Goal: Task Accomplishment & Management: Manage account settings

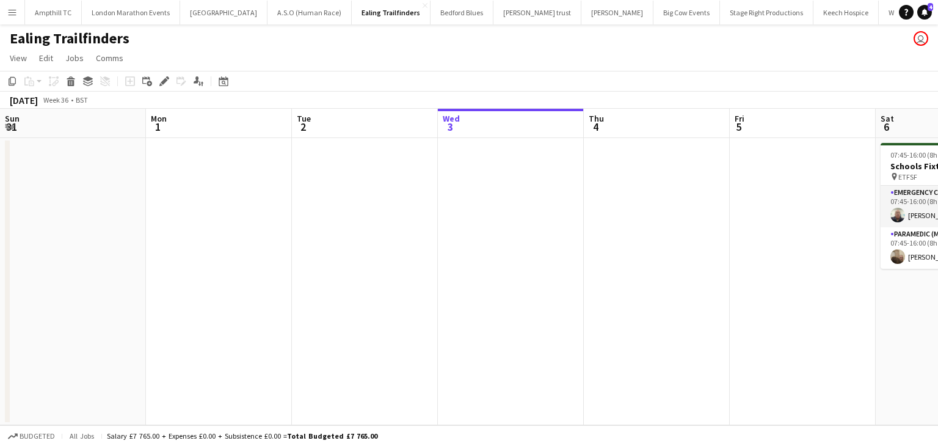
scroll to position [0, 404]
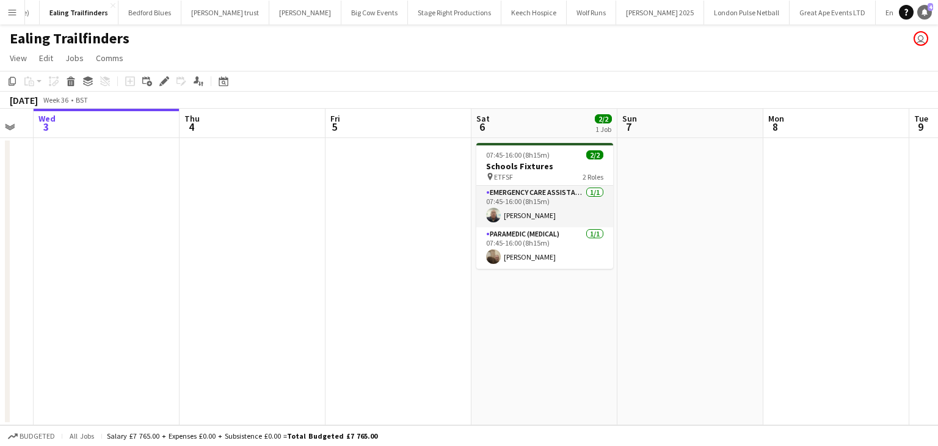
click at [924, 15] on icon "Notifications" at bounding box center [924, 12] width 7 height 7
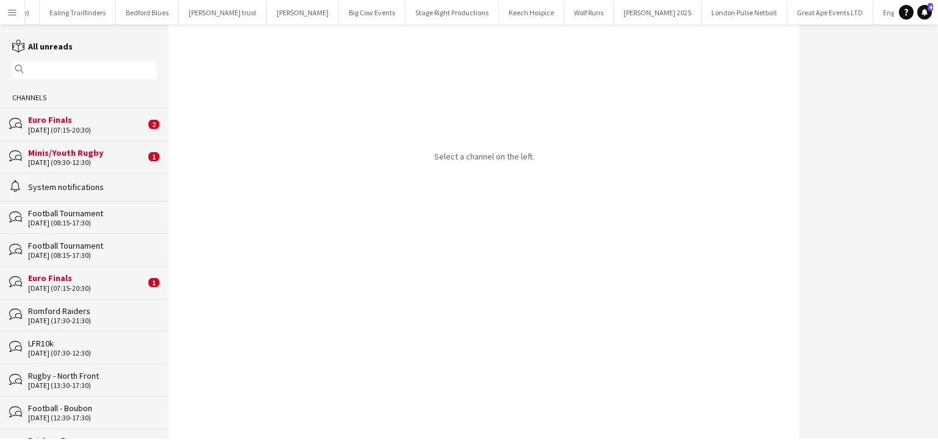
click at [117, 128] on div "[DATE] (07:15-20:30)" at bounding box center [86, 130] width 117 height 9
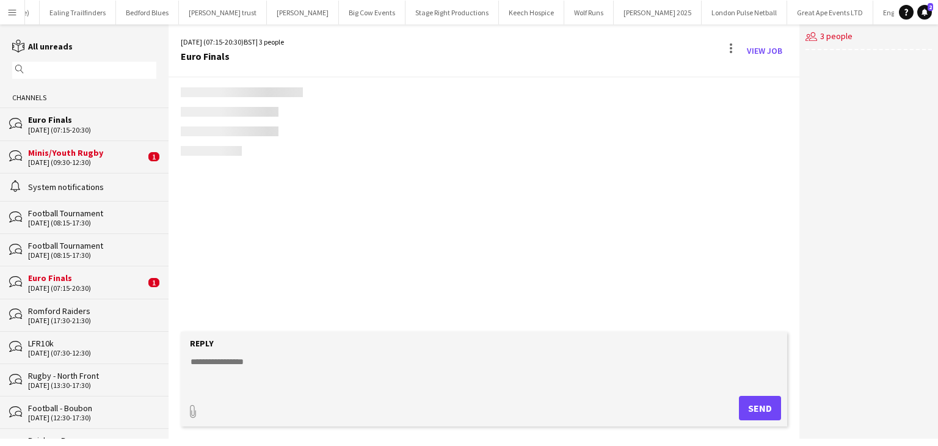
scroll to position [79, 0]
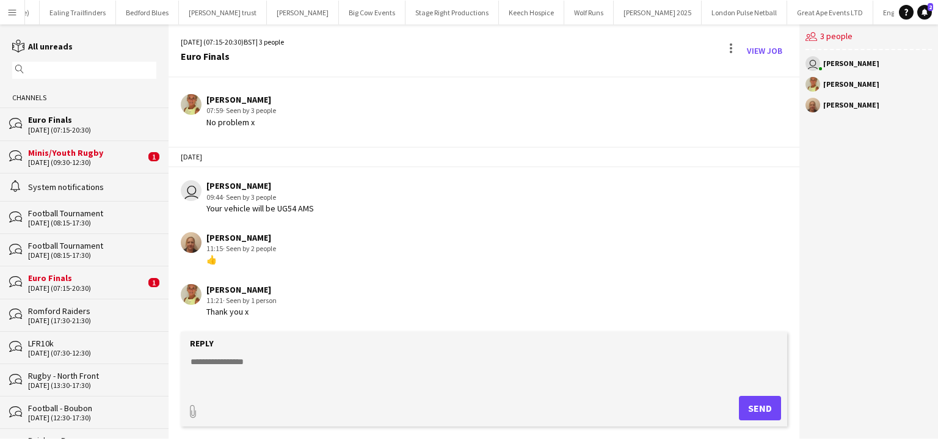
click at [104, 156] on div "Minis/Youth Rugby" at bounding box center [86, 152] width 117 height 11
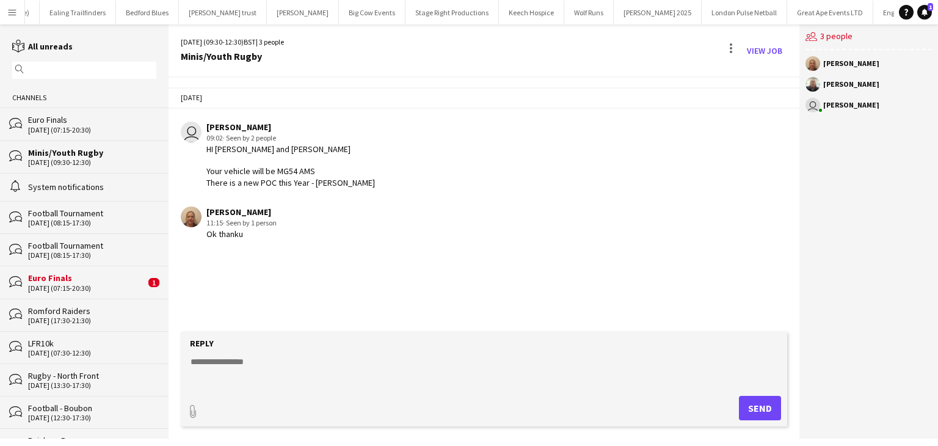
click at [91, 290] on div "[DATE] (07:15-20:30)" at bounding box center [86, 288] width 117 height 9
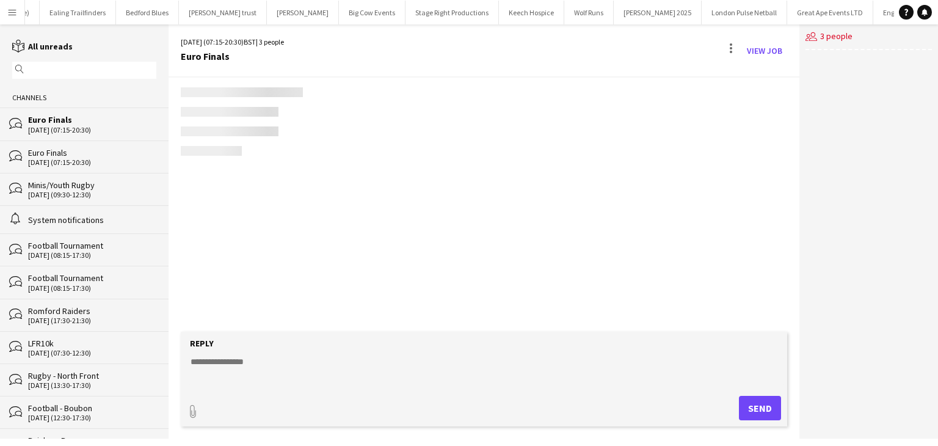
scroll to position [79, 0]
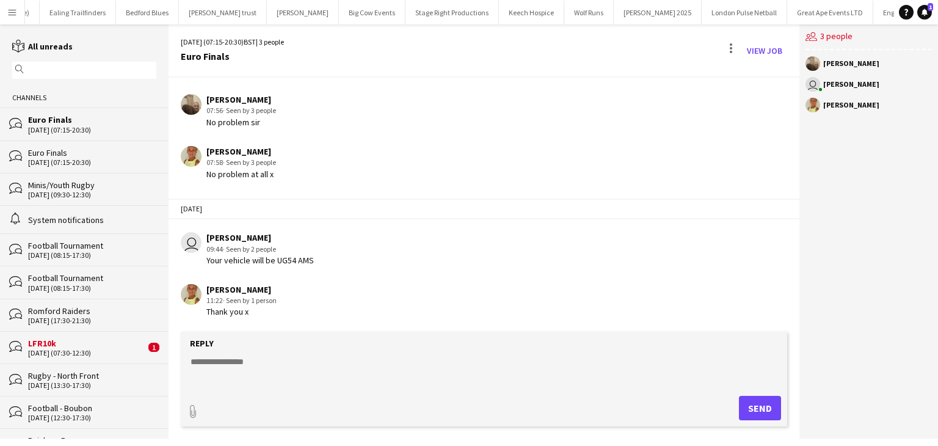
click at [110, 356] on div "[DATE] (07:30-12:30)" at bounding box center [86, 353] width 117 height 9
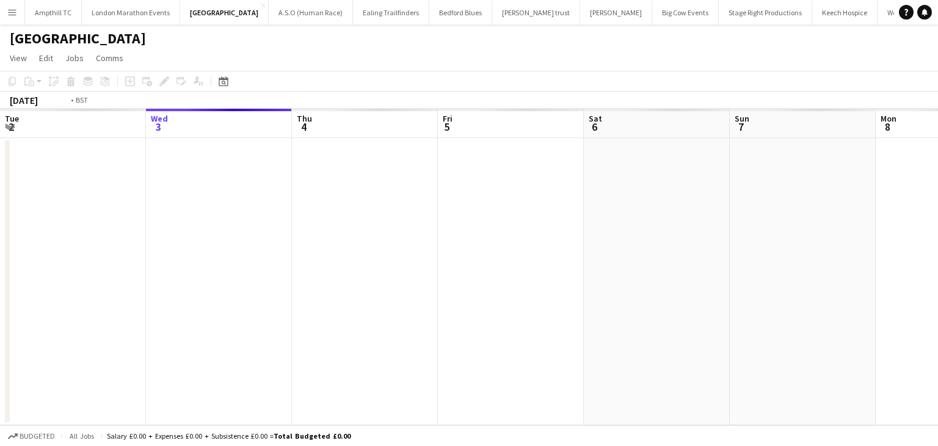
scroll to position [0, 420]
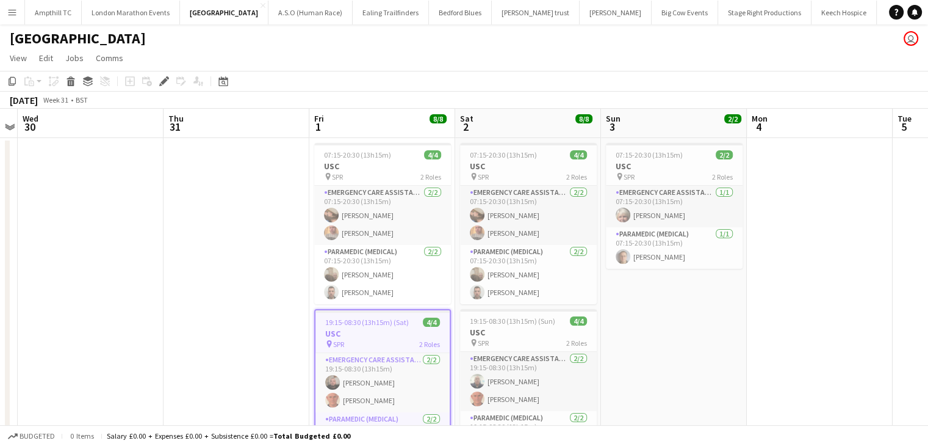
click at [12, 13] on app-icon "Menu" at bounding box center [12, 12] width 10 height 10
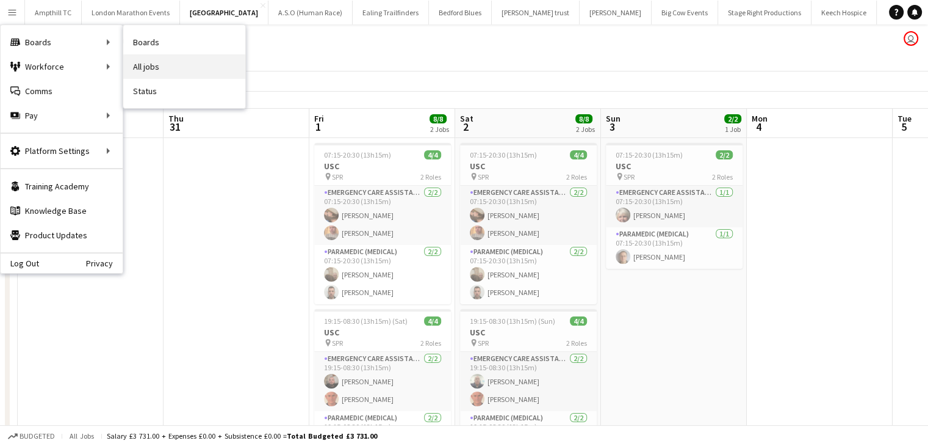
click at [172, 75] on link "All jobs" at bounding box center [184, 66] width 122 height 24
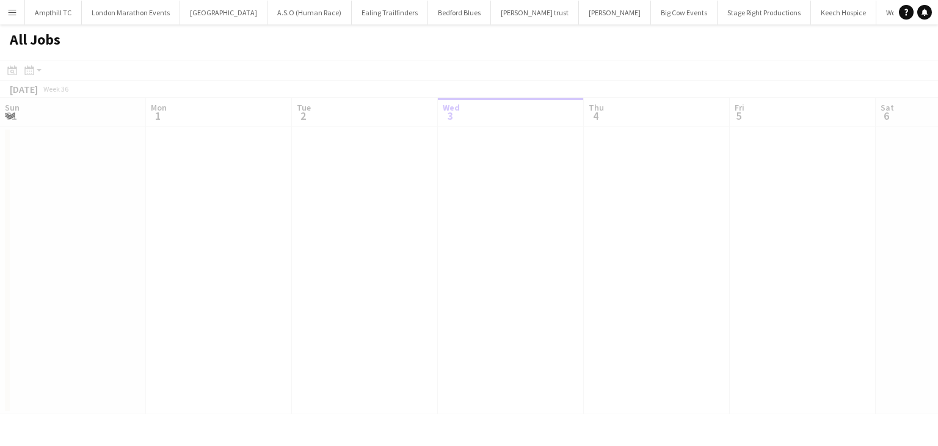
scroll to position [0, 292]
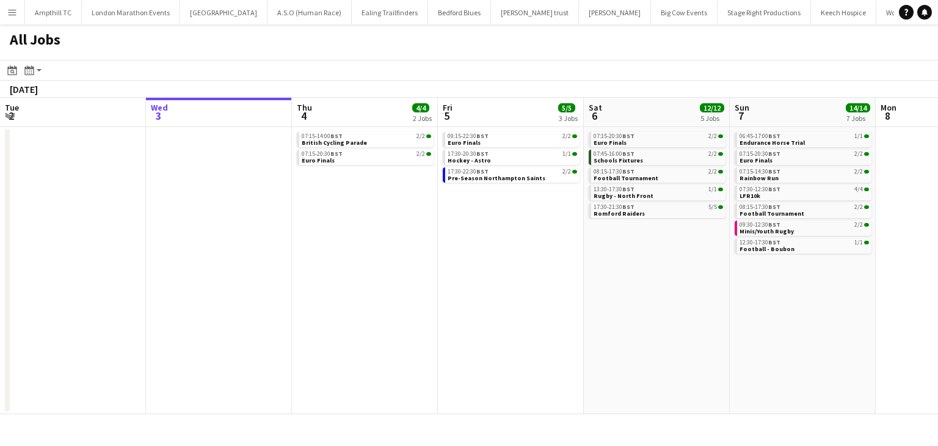
drag, startPoint x: 252, startPoint y: 214, endPoint x: 639, endPoint y: 242, distance: 387.4
click at [639, 242] on app-calendar-viewport "Sun 31 2/2 1 Job Mon 1 Tue 2 Wed 3 Thu 4 4/4 2 Jobs Fri 5 5/5 3 Jobs Sat 6 12/1…" at bounding box center [469, 256] width 938 height 316
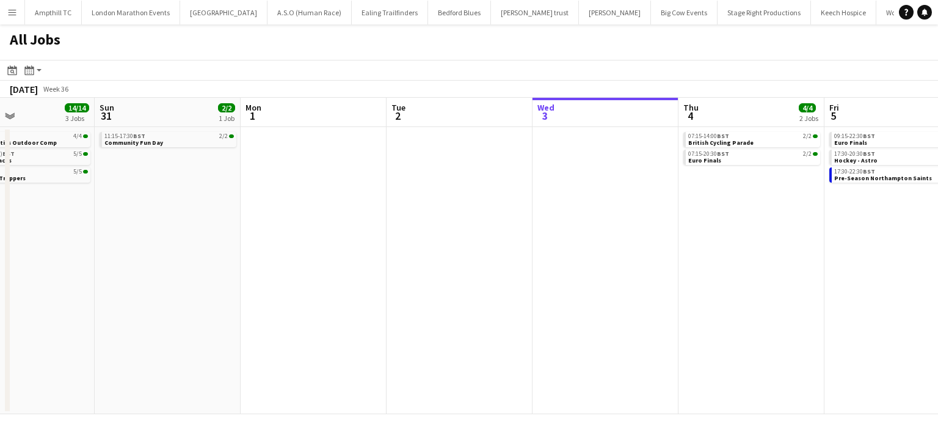
scroll to position [0, 303]
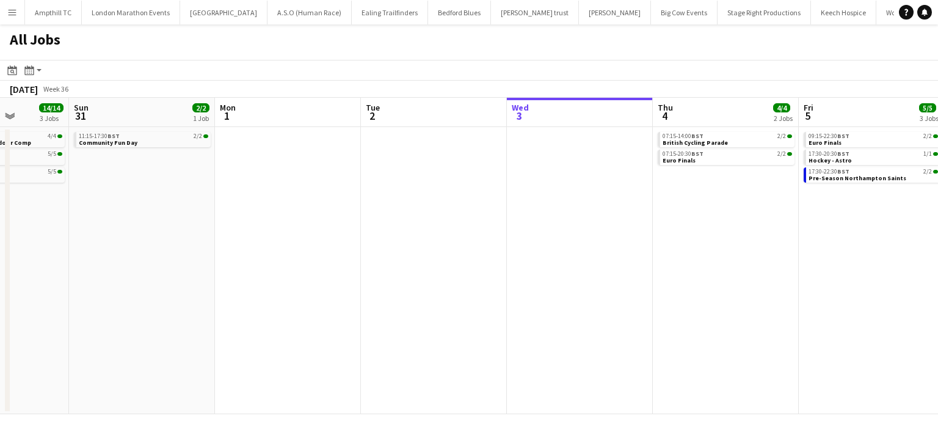
drag, startPoint x: 281, startPoint y: 266, endPoint x: 376, endPoint y: 266, distance: 94.6
click at [588, 266] on app-calendar-viewport "Thu 28 Fri 29 Sat 30 14/14 3 Jobs Sun 31 2/2 1 Job Mon 1 Tue 2 Wed 3 Thu 4 4/4 …" at bounding box center [469, 256] width 938 height 316
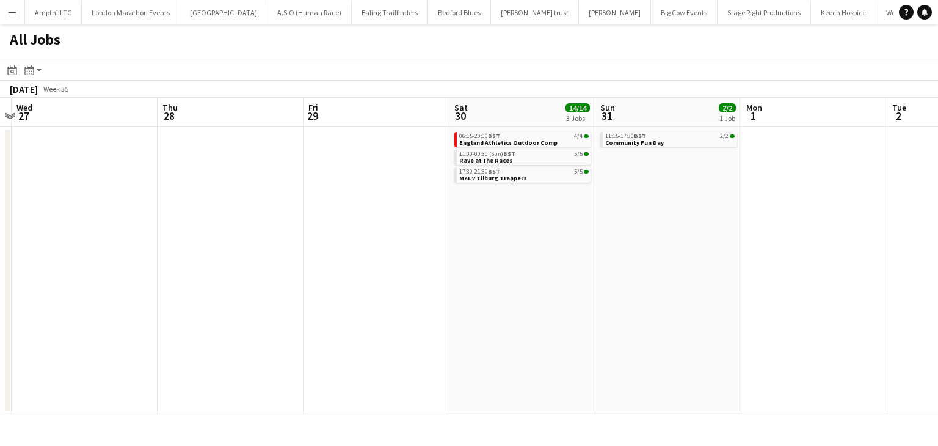
drag, startPoint x: 276, startPoint y: 224, endPoint x: 457, endPoint y: 225, distance: 181.3
click at [457, 225] on app-calendar-viewport "Mon 25 Tue 26 Wed 27 Thu 28 Fri 29 Sat 30 14/14 3 Jobs Sun 31 2/2 1 Job Mon 1 T…" at bounding box center [469, 256] width 938 height 316
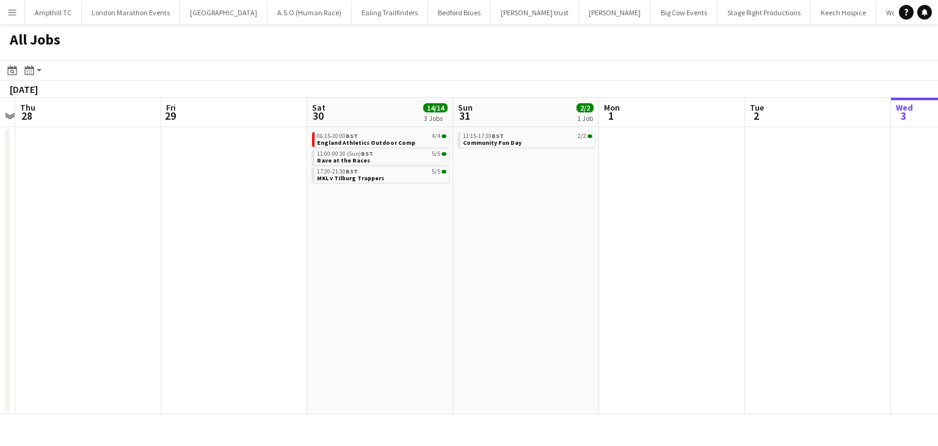
click at [591, 240] on app-all-jobs "All Jobs Date picker SEP 2025 SEP 2025 Monday M Tuesday T Wednesday W Thursday …" at bounding box center [469, 218] width 938 height 389
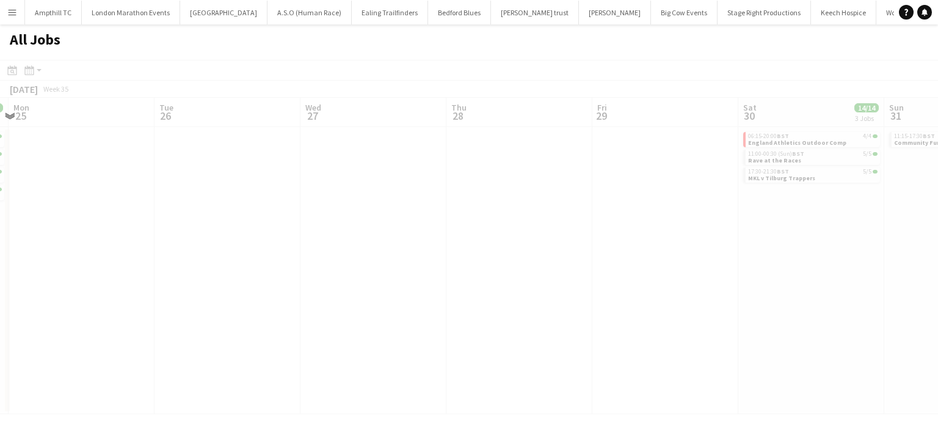
drag, startPoint x: 371, startPoint y: 232, endPoint x: 568, endPoint y: 232, distance: 197.2
click at [567, 232] on app-calendar-viewport "Fri 22 Sat 23 Sun 24 27/27 4 Jobs Mon 25 Tue 26 Wed 27 Thu 28 Fri 29 Sat 30 14/…" at bounding box center [469, 256] width 938 height 316
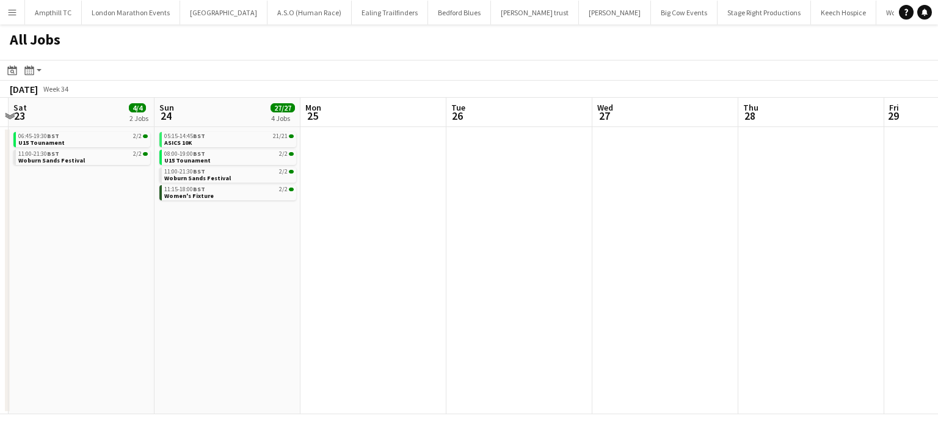
scroll to position [0, 361]
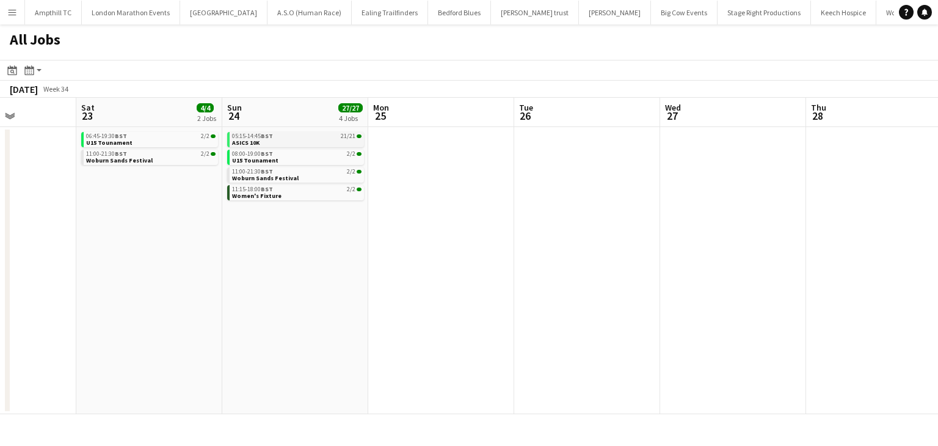
click at [291, 139] on link "05:15-14:45 BST 21/21 ASICS 10K" at bounding box center [296, 139] width 129 height 14
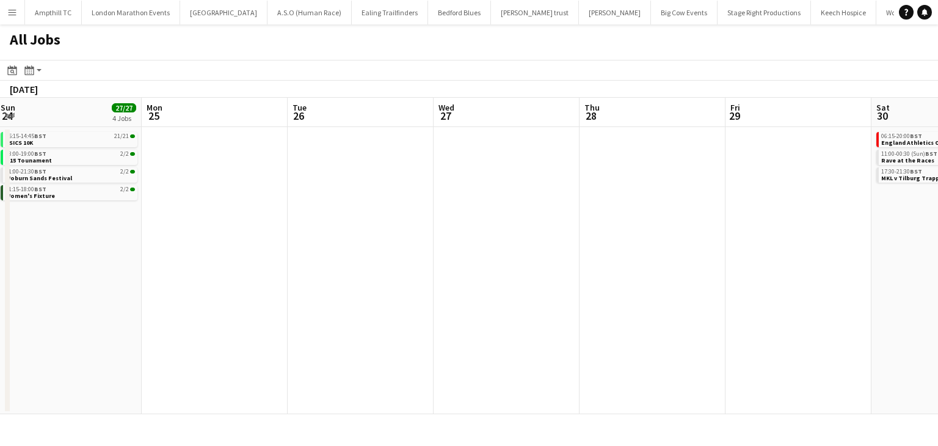
drag, startPoint x: 382, startPoint y: 275, endPoint x: 193, endPoint y: 277, distance: 188.6
click at [172, 284] on app-calendar-viewport "Thu 21 Fri 22 Sat 23 4/4 2 Jobs Sun 24 27/27 4 Jobs Mon 25 Tue 26 Wed 27 Thu 28…" at bounding box center [469, 256] width 938 height 316
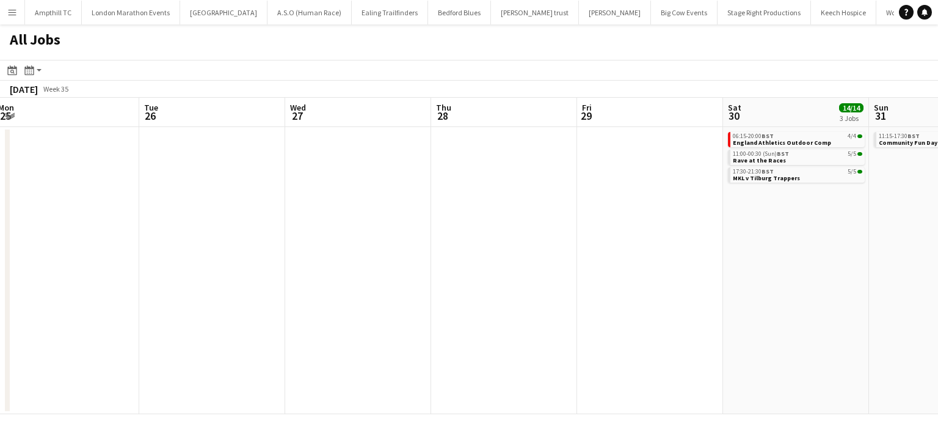
drag, startPoint x: 529, startPoint y: 278, endPoint x: 78, endPoint y: 289, distance: 451.2
click at [135, 289] on app-calendar-viewport "Fri 22 Sat 23 4/4 2 Jobs Sun 24 27/27 4 Jobs Mon 25 Tue 26 Wed 27 Thu 28 Fri 29…" at bounding box center [469, 256] width 938 height 316
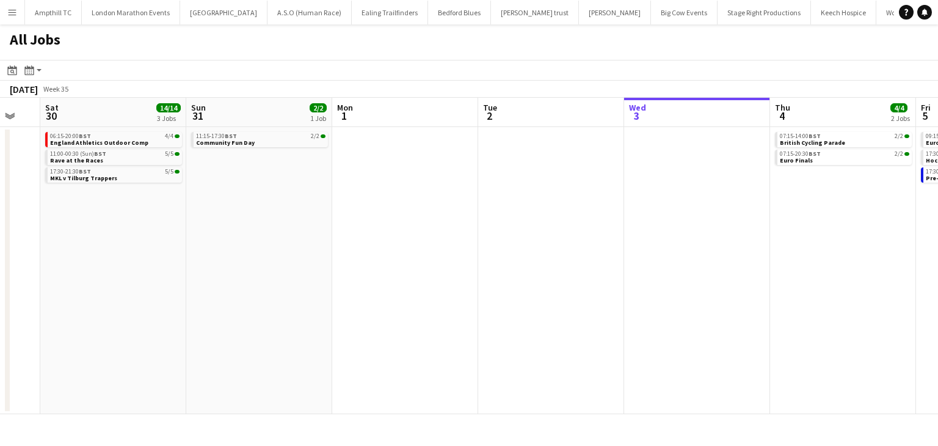
drag, startPoint x: 531, startPoint y: 295, endPoint x: 413, endPoint y: 283, distance: 118.5
click at [369, 295] on app-calendar-viewport "Wed 27 Thu 28 Fri 29 Sat 30 14/14 3 Jobs Sun 31 2/2 1 Job Mon 1 Tue 2 Wed 3 Thu…" at bounding box center [469, 256] width 938 height 316
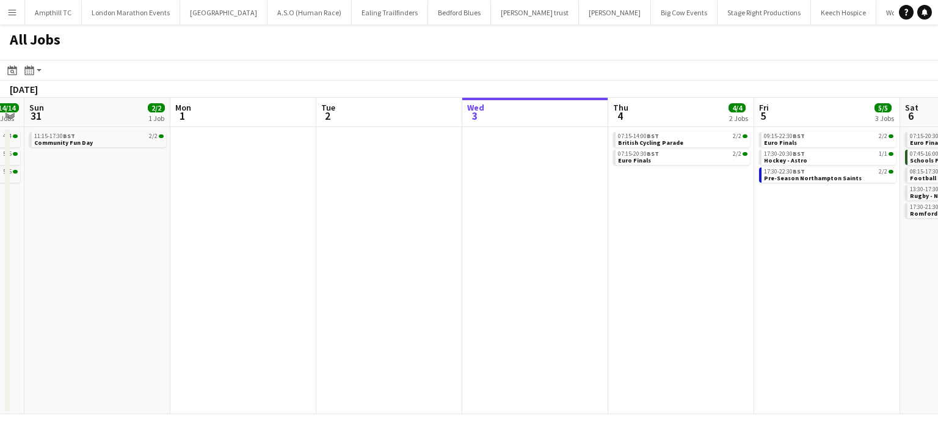
click at [322, 309] on app-calendar-viewport "Wed 27 Thu 28 Fri 29 Sat 30 14/14 3 Jobs Sun 31 2/2 1 Job Mon 1 Tue 2 Wed 3 Thu…" at bounding box center [469, 256] width 938 height 316
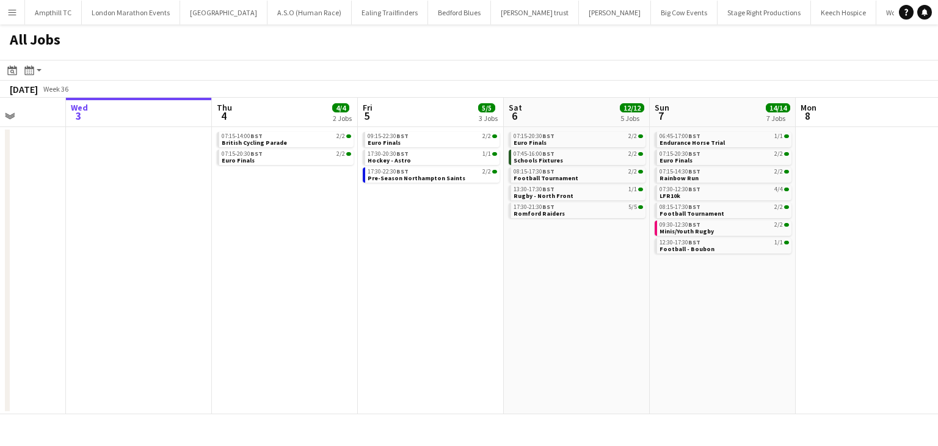
drag, startPoint x: 628, startPoint y: 305, endPoint x: 27, endPoint y: 323, distance: 601.6
click at [27, 323] on app-calendar-viewport "Sat 30 14/14 3 Jobs Sun 31 2/2 1 Job Mon 1 Tue 2 Wed 3 Thu 4 4/4 2 Jobs Fri 5 5…" at bounding box center [469, 256] width 938 height 316
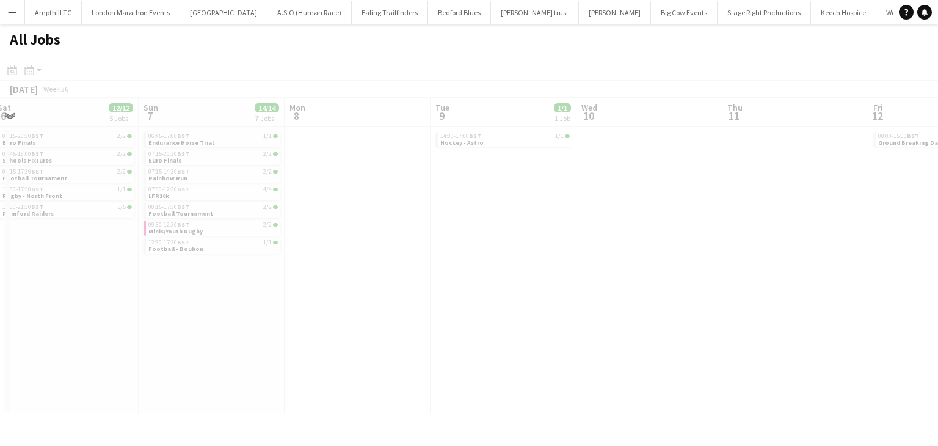
drag, startPoint x: 681, startPoint y: 303, endPoint x: 238, endPoint y: 341, distance: 444.7
click at [238, 341] on app-all-jobs "All Jobs Date picker SEP 2025 SEP 2025 Monday M Tuesday T Wednesday W Thursday …" at bounding box center [469, 218] width 938 height 389
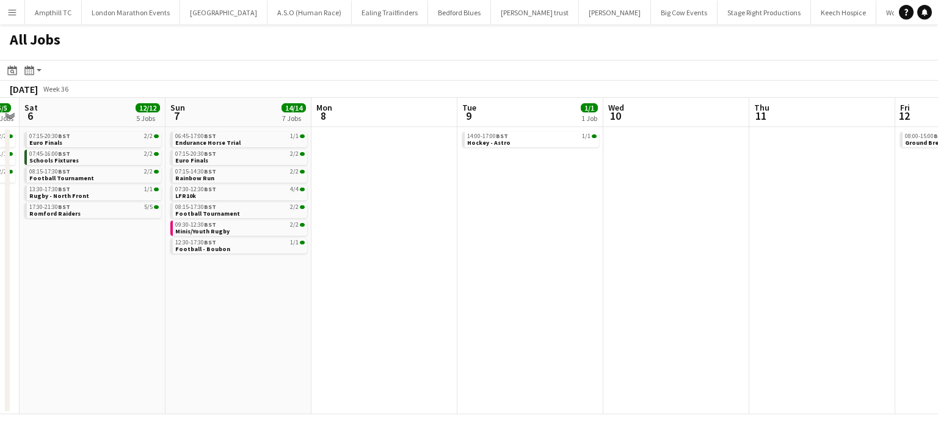
scroll to position [0, 361]
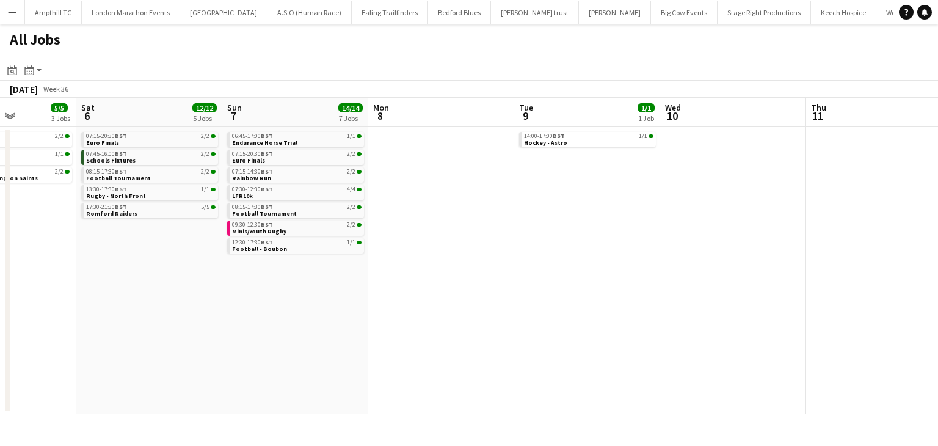
drag, startPoint x: 281, startPoint y: 335, endPoint x: 364, endPoint y: 338, distance: 83.7
click at [364, 338] on app-calendar-viewport "Wed 3 Thu 4 4/4 2 Jobs Fri 5 5/5 3 Jobs Sat 6 12/12 5 Jobs Sun 7 14/14 7 Jobs M…" at bounding box center [469, 256] width 938 height 316
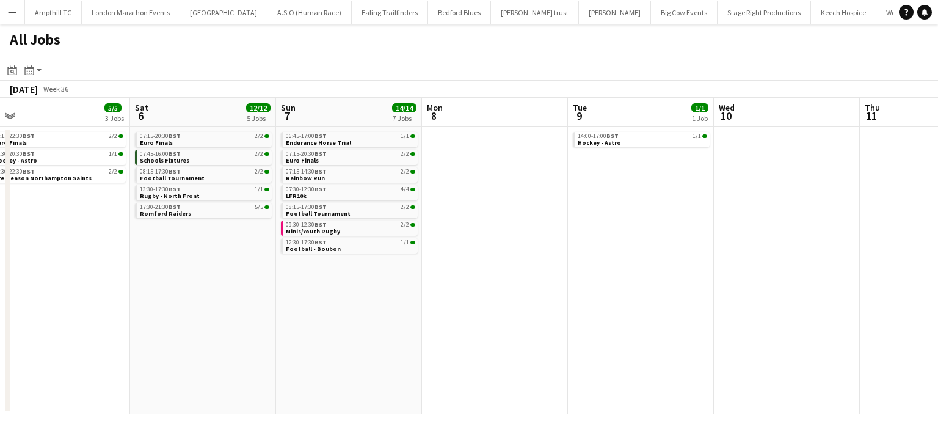
drag, startPoint x: 681, startPoint y: 258, endPoint x: 735, endPoint y: 274, distance: 56.6
click at [735, 281] on app-calendar-viewport "Wed 3 Thu 4 4/4 2 Jobs Fri 5 5/5 3 Jobs Sat 6 12/12 5 Jobs Sun 7 14/14 7 Jobs M…" at bounding box center [469, 256] width 938 height 316
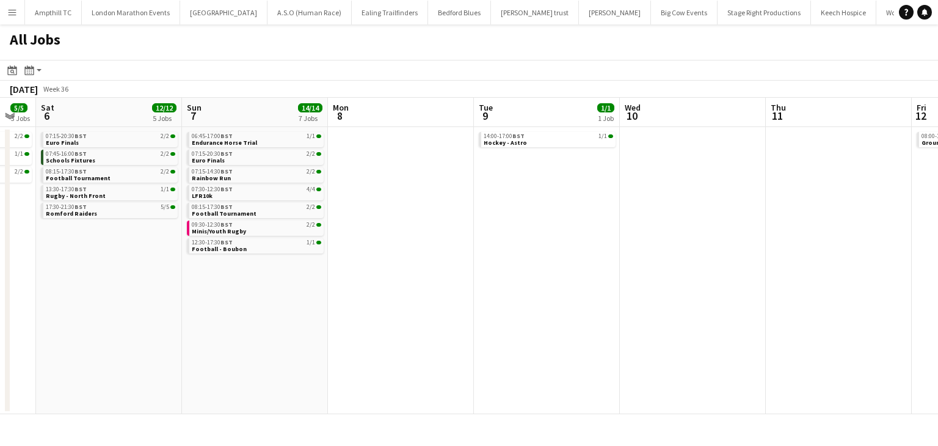
drag, startPoint x: 625, startPoint y: 324, endPoint x: 262, endPoint y: 325, distance: 362.6
click at [262, 325] on app-calendar-viewport "Wed 3 Thu 4 4/4 2 Jobs Fri 5 5/5 3 Jobs Sat 6 12/12 5 Jobs Sun 7 14/14 7 Jobs M…" at bounding box center [469, 256] width 938 height 316
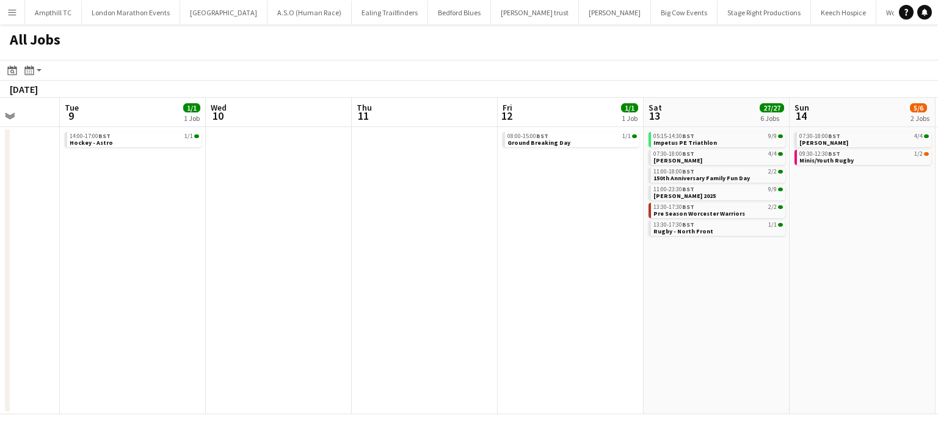
drag, startPoint x: 525, startPoint y: 306, endPoint x: 335, endPoint y: 306, distance: 190.5
click at [335, 306] on app-calendar-viewport "Fri 5 5/5 3 Jobs Sat 6 12/12 5 Jobs Sun 7 14/14 7 Jobs Mon 8 Tue 9 1/1 1 Job We…" at bounding box center [469, 256] width 938 height 316
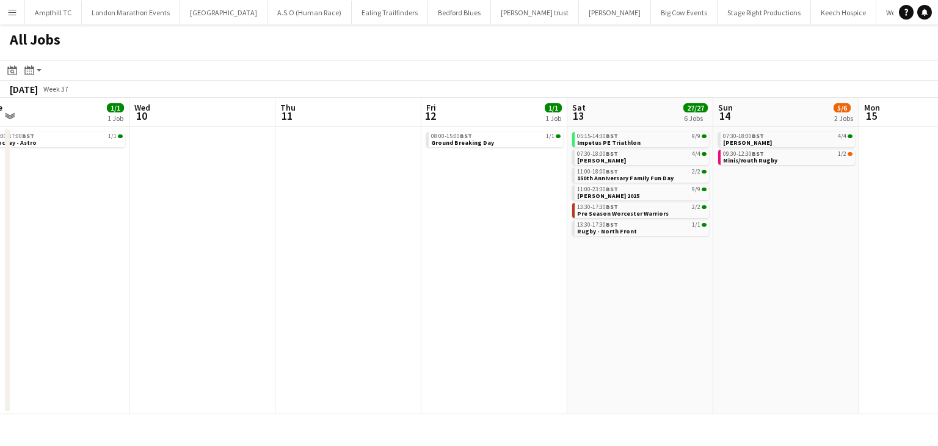
scroll to position [0, 455]
drag, startPoint x: 681, startPoint y: 278, endPoint x: 649, endPoint y: 278, distance: 32.4
click at [649, 278] on app-calendar-viewport "Sat 6 12/12 5 Jobs Sun 7 14/14 7 Jobs Mon 8 Tue 9 1/1 1 Job Wed 10 Thu 11 Fri 1…" at bounding box center [469, 256] width 938 height 316
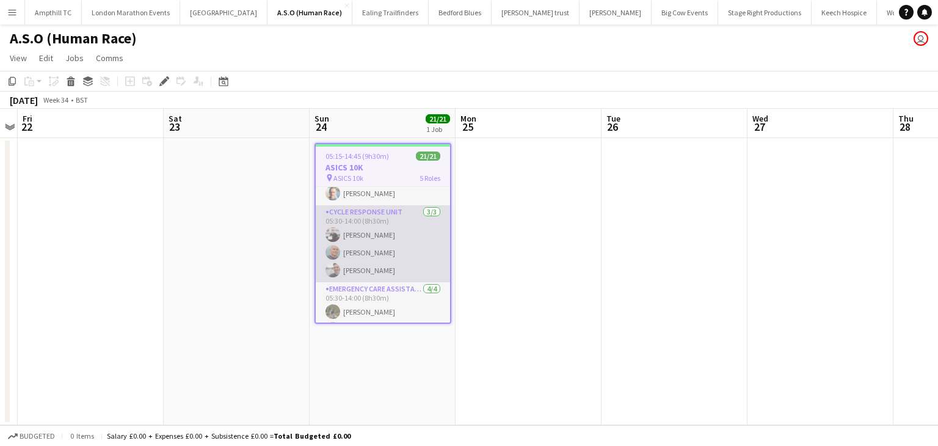
scroll to position [61, 0]
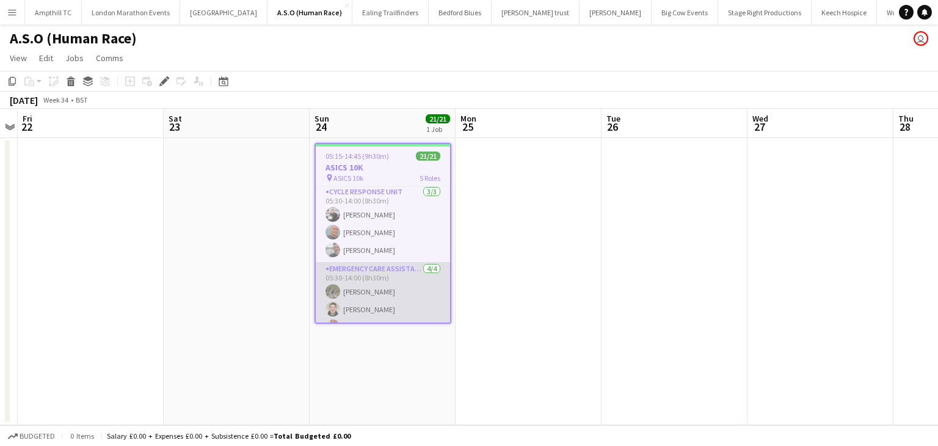
click at [373, 277] on app-card-role "Emergency Care Assistant (Medical) 4/4 05:30-14:00 (8h30m) Andy Janes Alex Hogb…" at bounding box center [383, 309] width 134 height 95
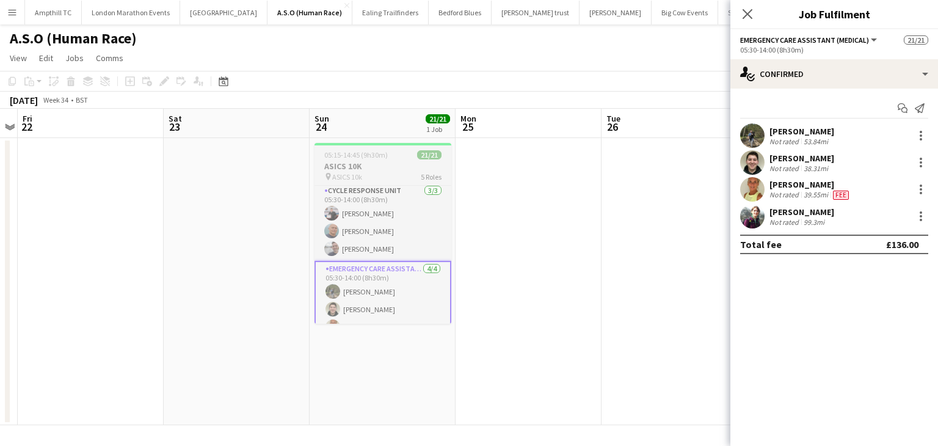
click at [402, 165] on h3 "ASICS 10K" at bounding box center [382, 166] width 137 height 11
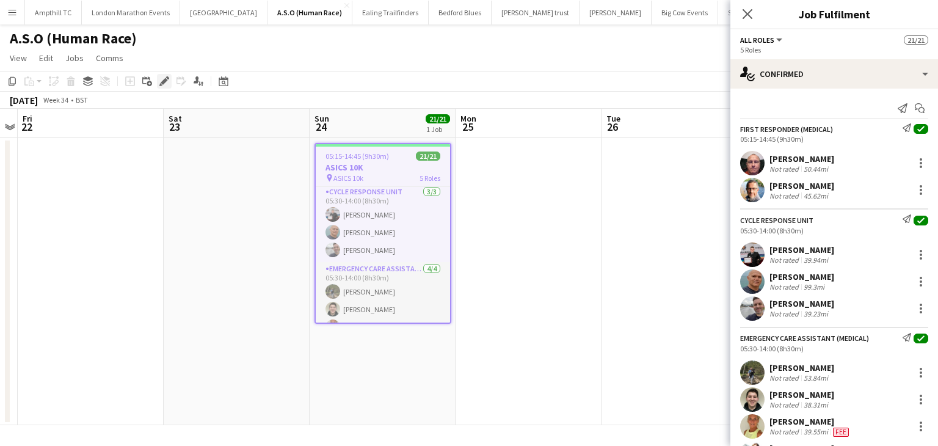
click at [165, 85] on icon "Edit" at bounding box center [164, 81] width 10 height 10
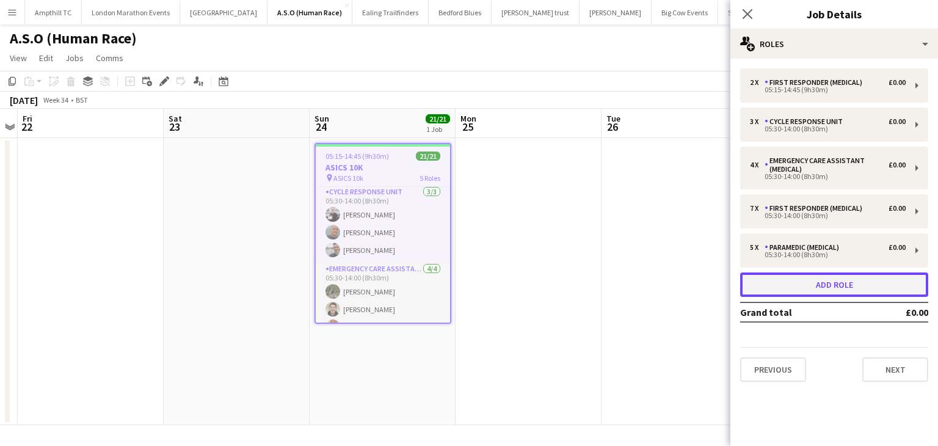
click at [847, 285] on button "Add role" at bounding box center [834, 284] width 188 height 24
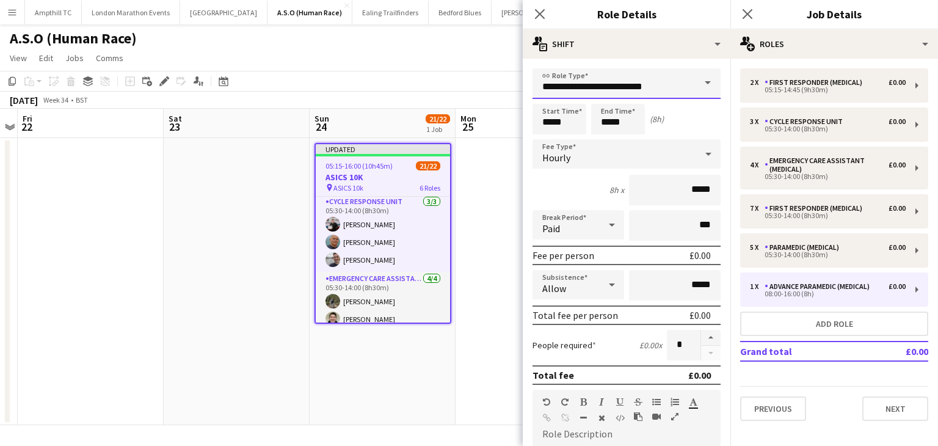
drag, startPoint x: 667, startPoint y: 82, endPoint x: 671, endPoint y: 92, distance: 10.1
click at [669, 84] on input "**********" at bounding box center [626, 83] width 188 height 31
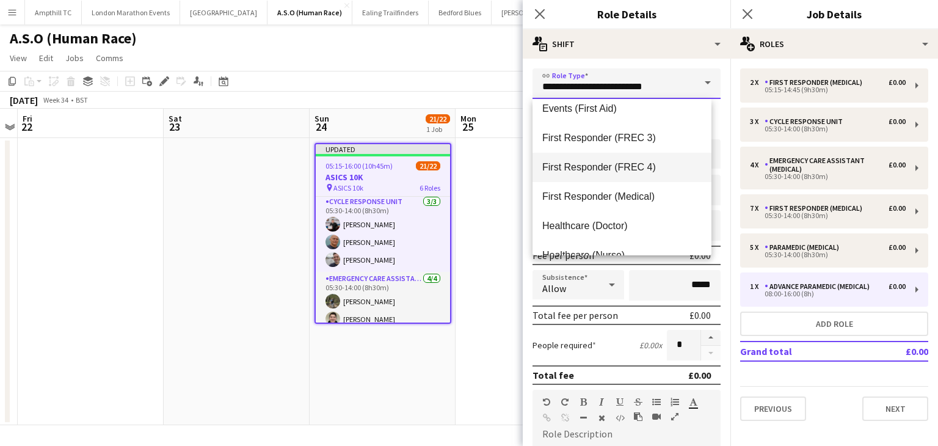
scroll to position [183, 0]
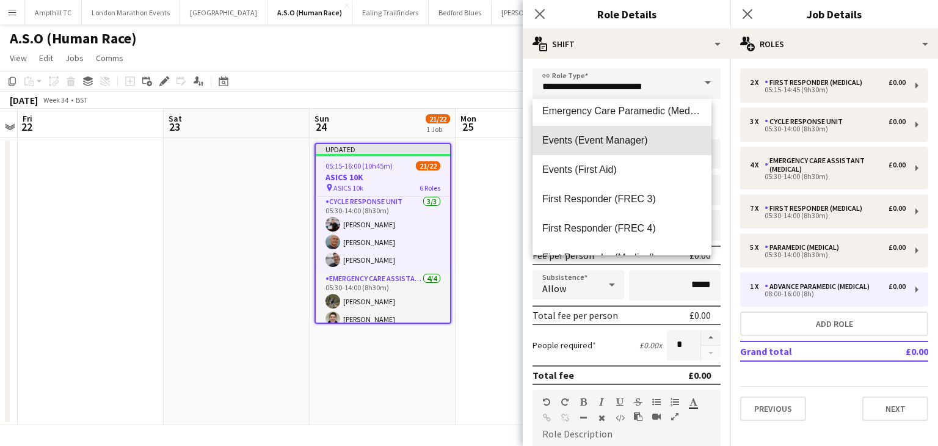
click at [640, 143] on span "Events (Event Manager)" at bounding box center [621, 140] width 159 height 12
type input "**********"
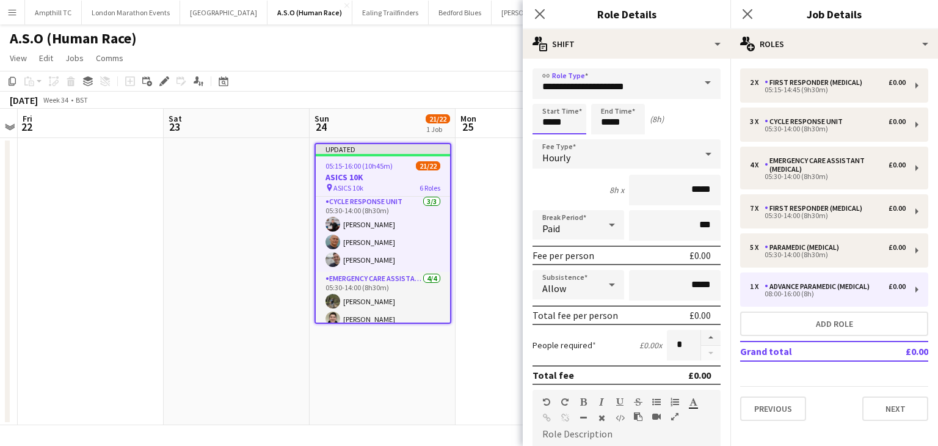
click at [577, 123] on input "*****" at bounding box center [559, 119] width 54 height 31
click at [549, 137] on div at bounding box center [547, 140] width 24 height 12
type input "*****"
click at [549, 137] on div at bounding box center [547, 140] width 24 height 12
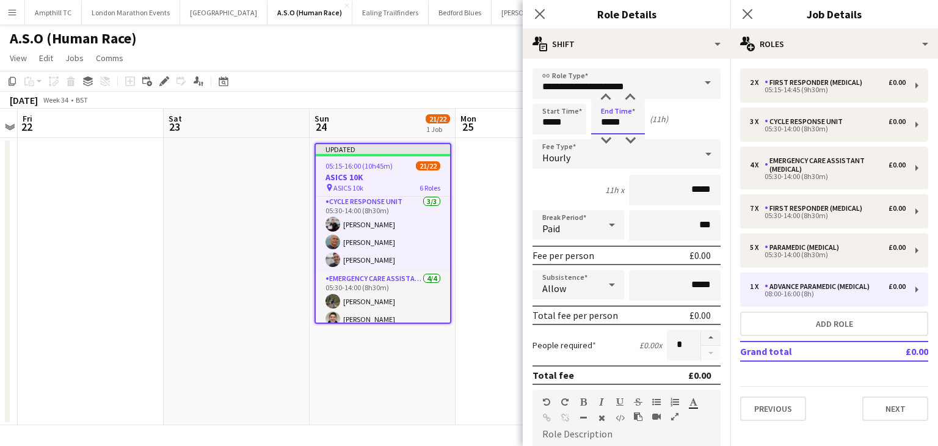
click at [628, 123] on input "*****" at bounding box center [618, 119] width 54 height 31
click at [608, 136] on div at bounding box center [605, 140] width 24 height 12
click at [631, 95] on div at bounding box center [630, 98] width 24 height 12
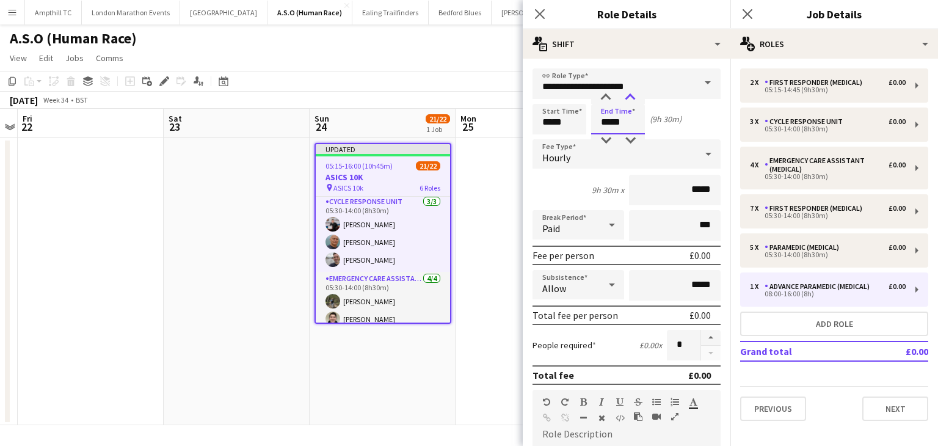
type input "*****"
click at [631, 95] on div at bounding box center [630, 98] width 24 height 12
click at [751, 15] on icon "Close pop-in" at bounding box center [747, 14] width 12 height 12
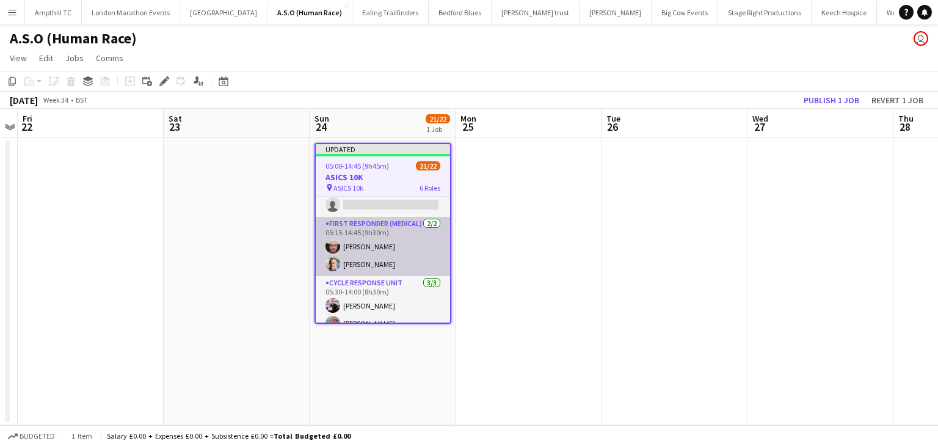
scroll to position [0, 0]
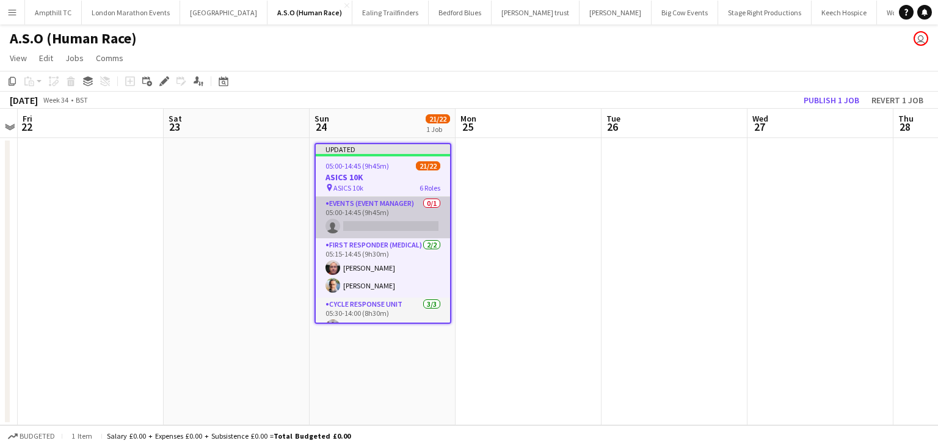
click at [393, 223] on app-card-role "Events (Event Manager) 0/1 05:00-14:45 (9h45m) single-neutral-actions" at bounding box center [383, 218] width 134 height 42
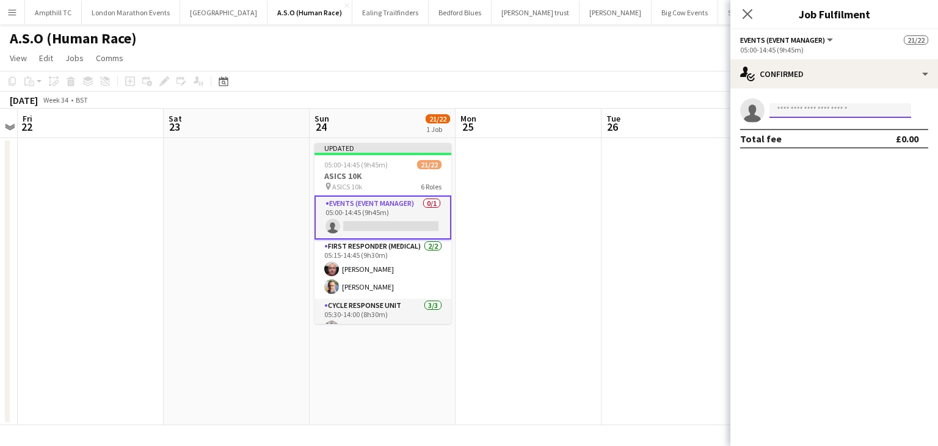
click at [798, 111] on input at bounding box center [840, 110] width 142 height 15
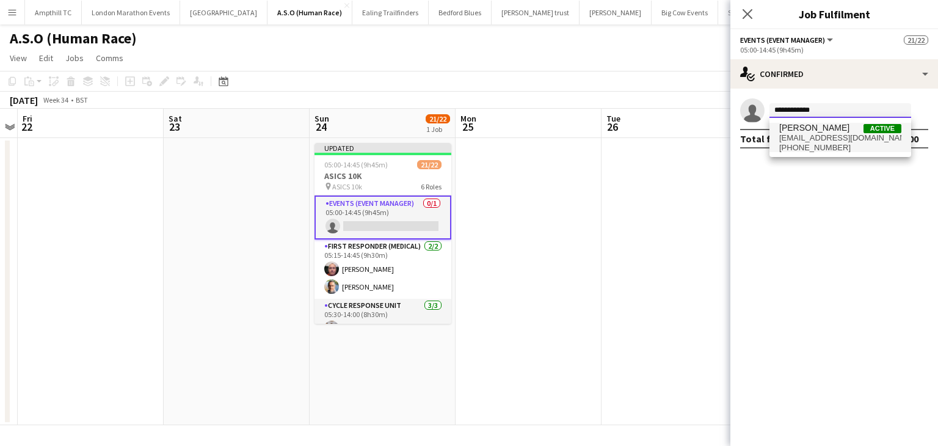
type input "**********"
click at [812, 138] on span "mark.boobier@aams-amb.co.uk" at bounding box center [840, 138] width 122 height 10
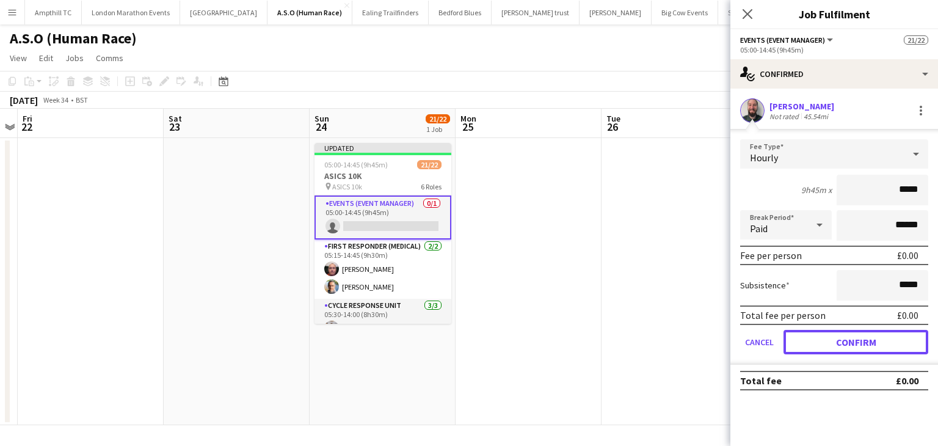
click at [862, 340] on button "Confirm" at bounding box center [855, 342] width 145 height 24
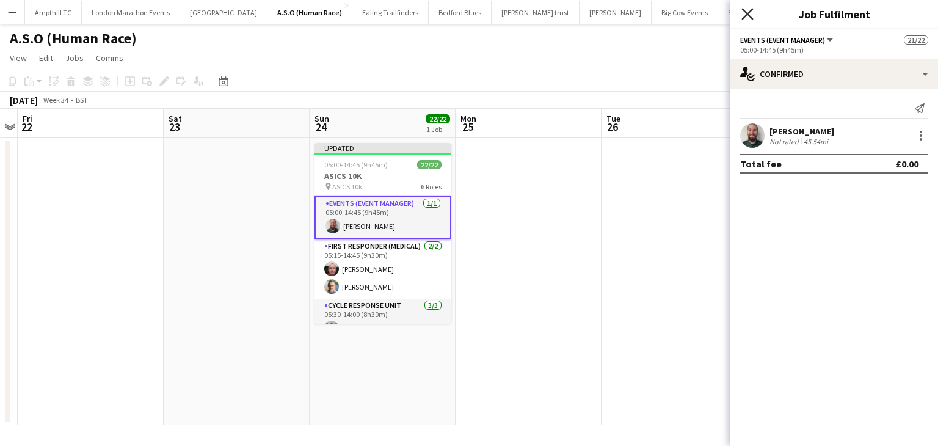
click at [747, 20] on div "Close pop-in" at bounding box center [747, 14] width 34 height 28
click at [750, 15] on icon "Close pop-in" at bounding box center [747, 14] width 12 height 12
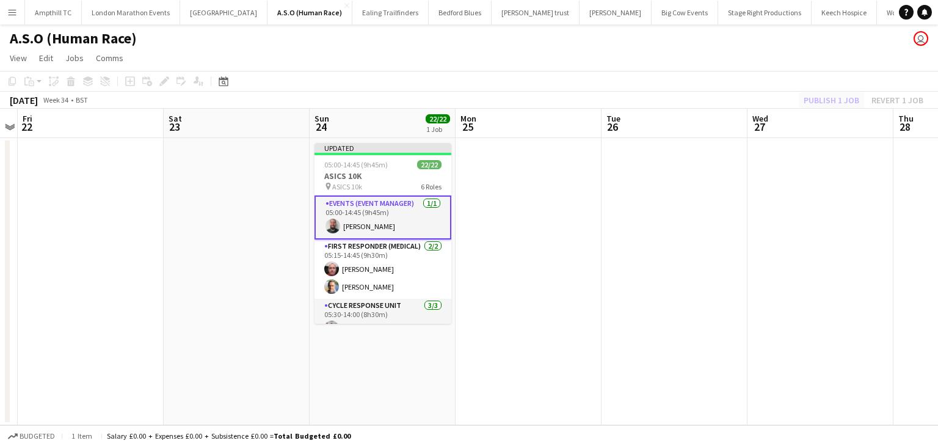
click at [824, 92] on div "Publish 1 job Revert 1 job" at bounding box center [863, 100] width 149 height 16
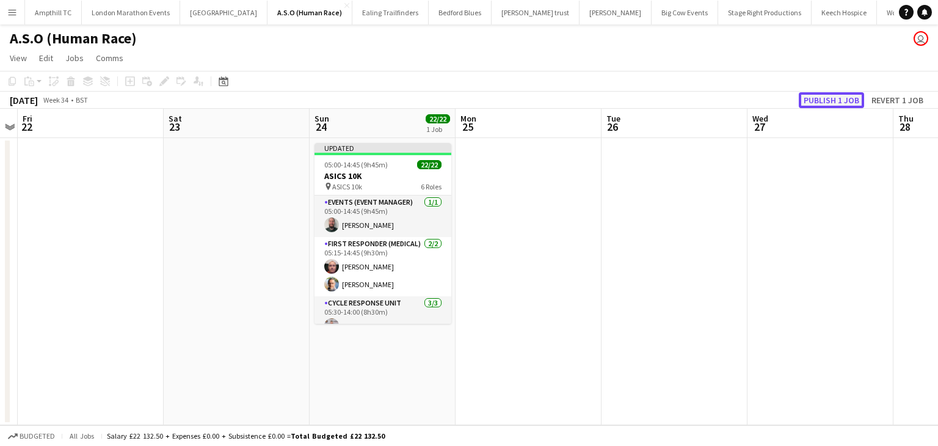
click at [825, 96] on button "Publish 1 job" at bounding box center [830, 100] width 65 height 16
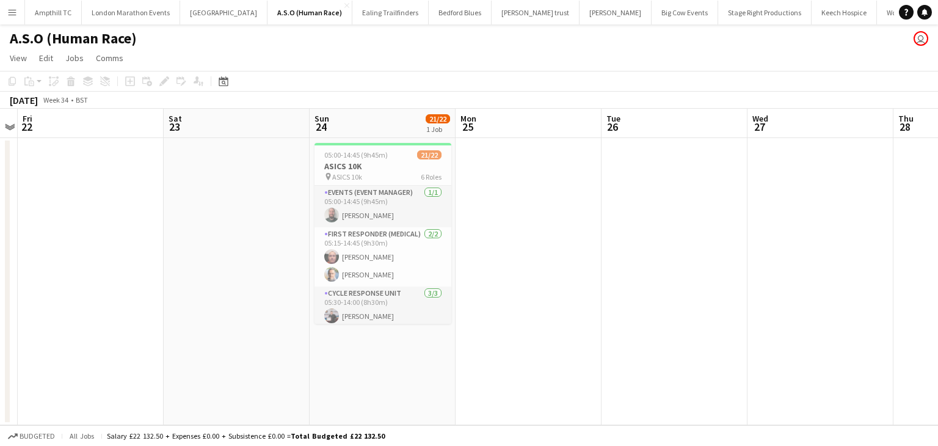
click at [9, 13] on app-icon "Menu" at bounding box center [12, 12] width 10 height 10
